Goal: Task Accomplishment & Management: Manage account settings

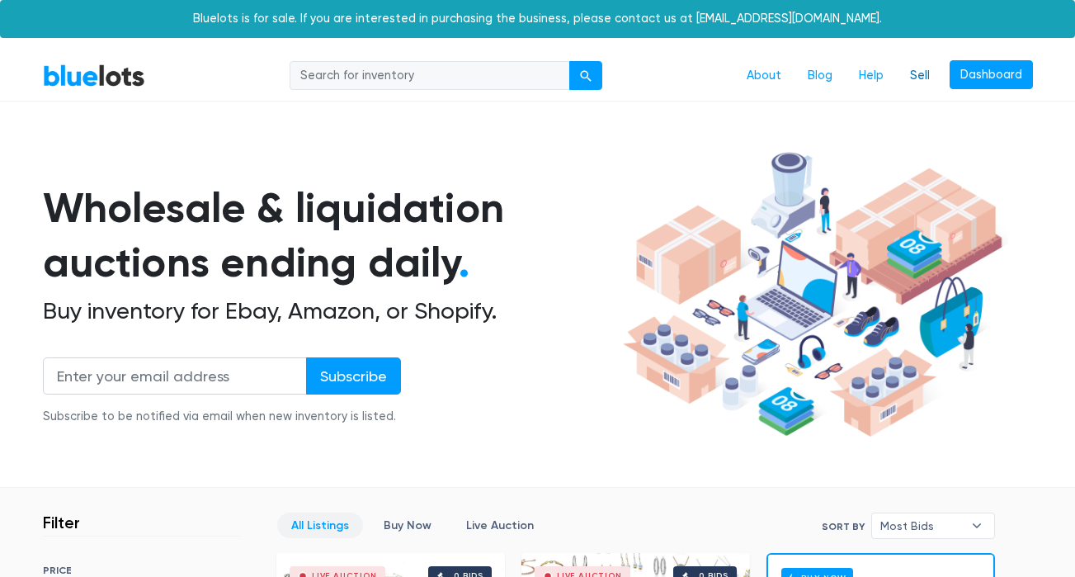
click at [930, 74] on link "Sell" at bounding box center [920, 75] width 46 height 31
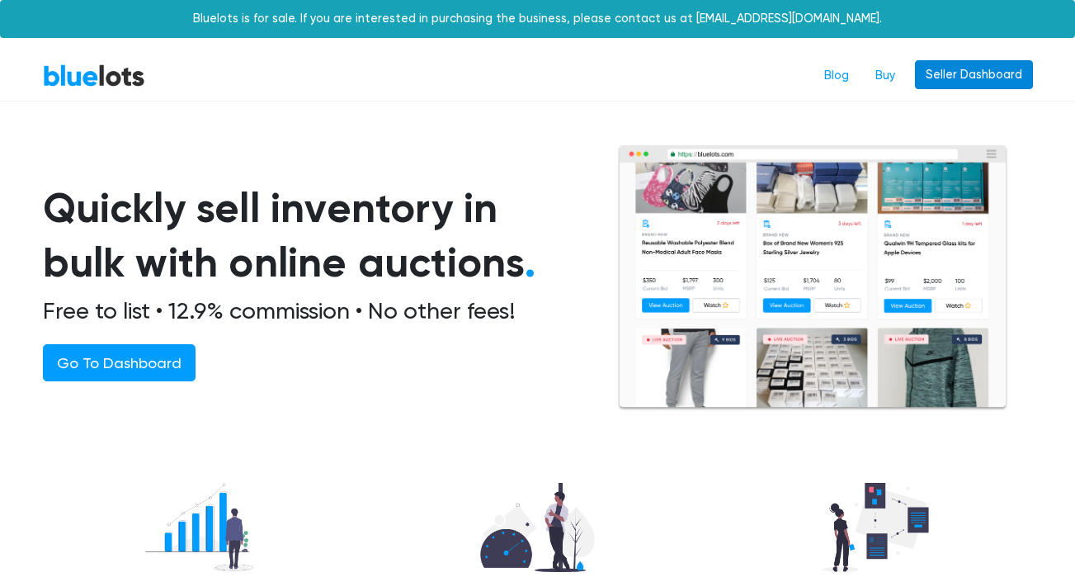
click at [957, 77] on link "Seller Dashboard" at bounding box center [974, 75] width 118 height 30
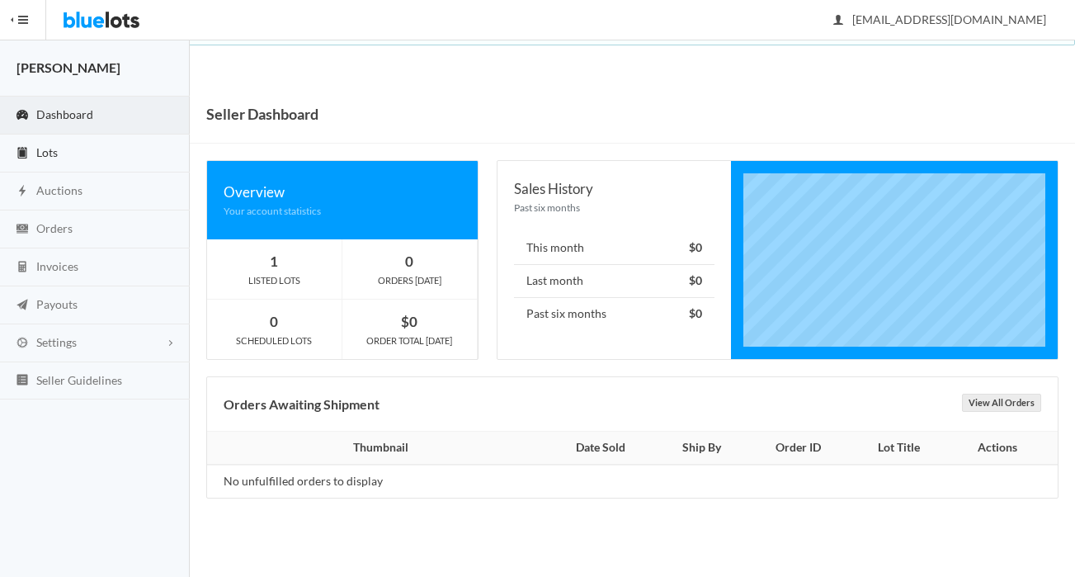
click at [97, 160] on link "Lots" at bounding box center [95, 153] width 190 height 38
